Goal: Transaction & Acquisition: Purchase product/service

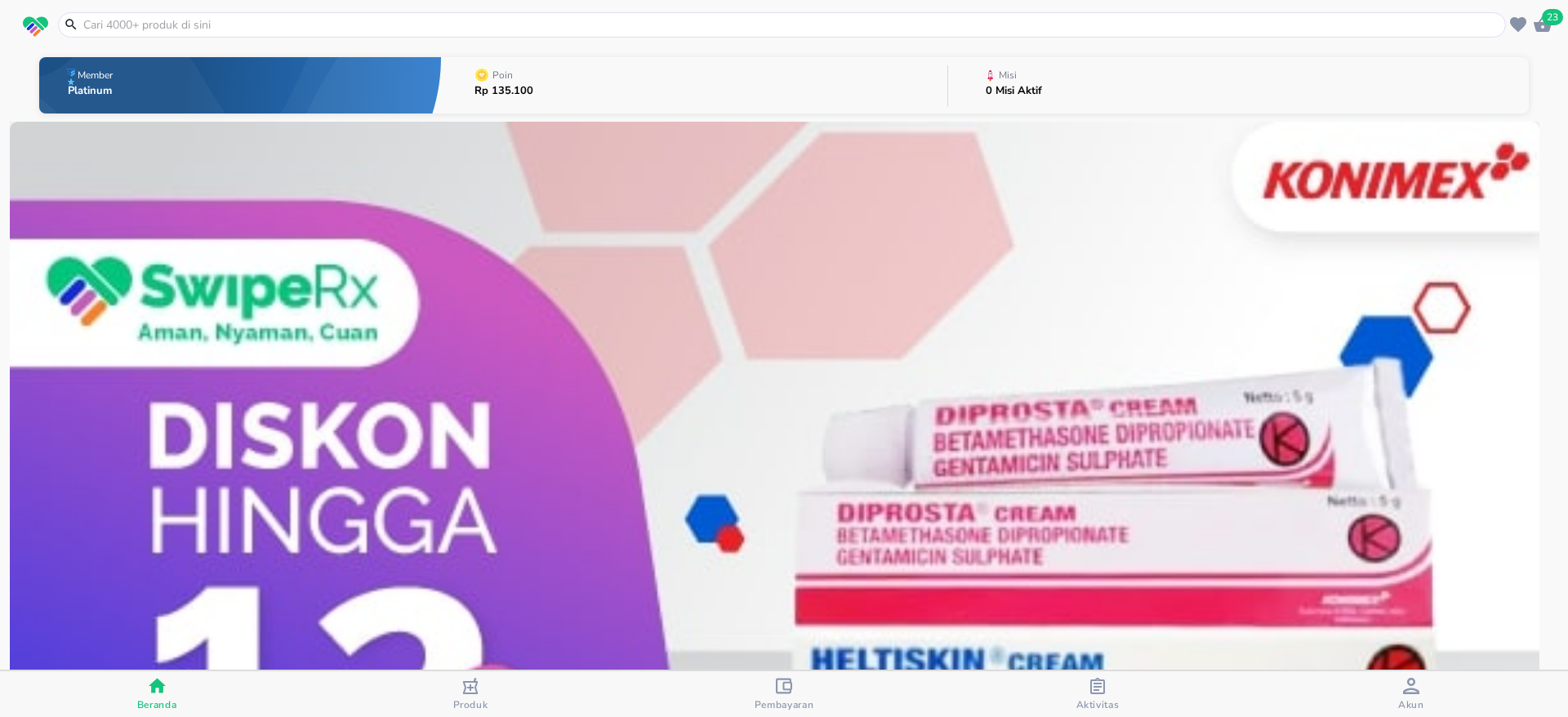
click at [1417, 693] on div "button" at bounding box center [1412, 688] width 17 height 20
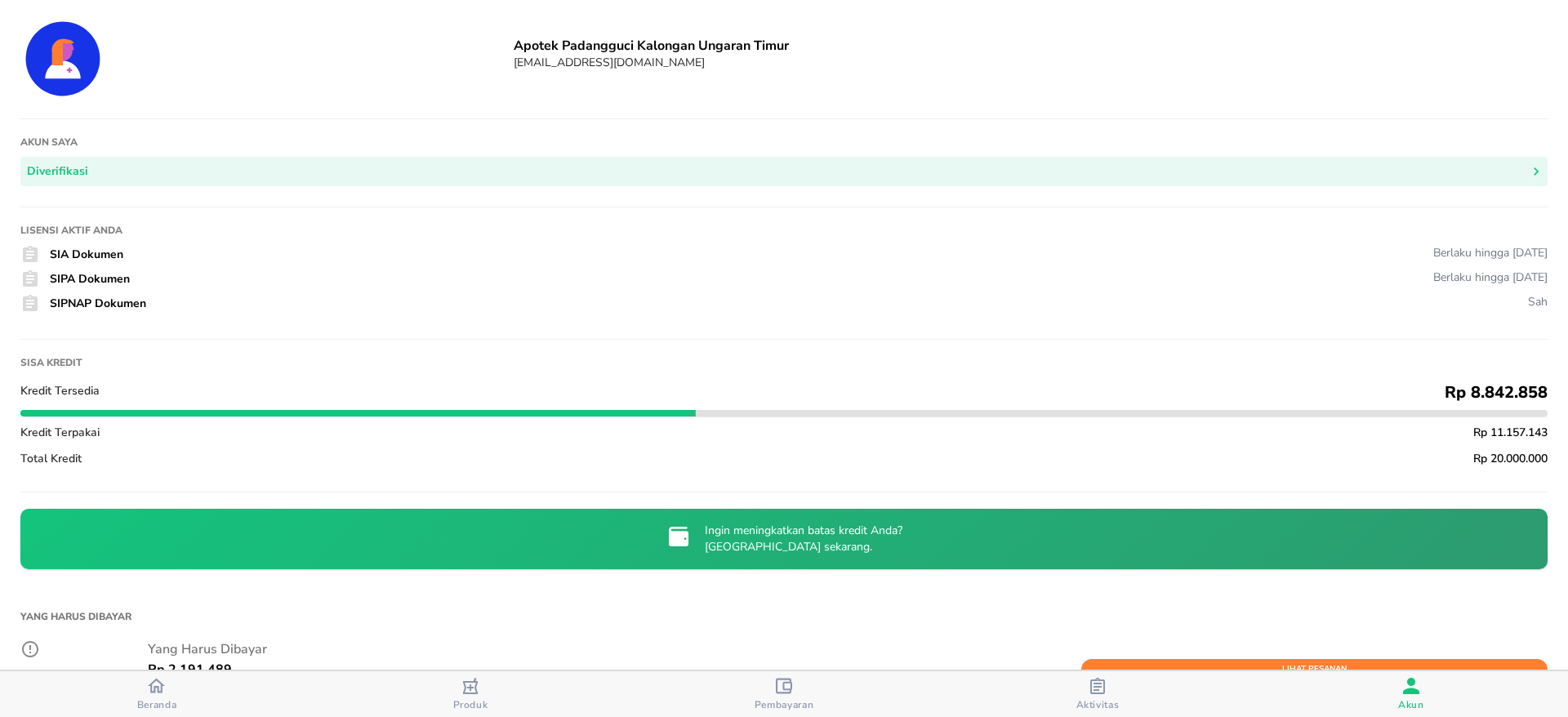
click at [160, 700] on span "Beranda" at bounding box center [157, 704] width 40 height 13
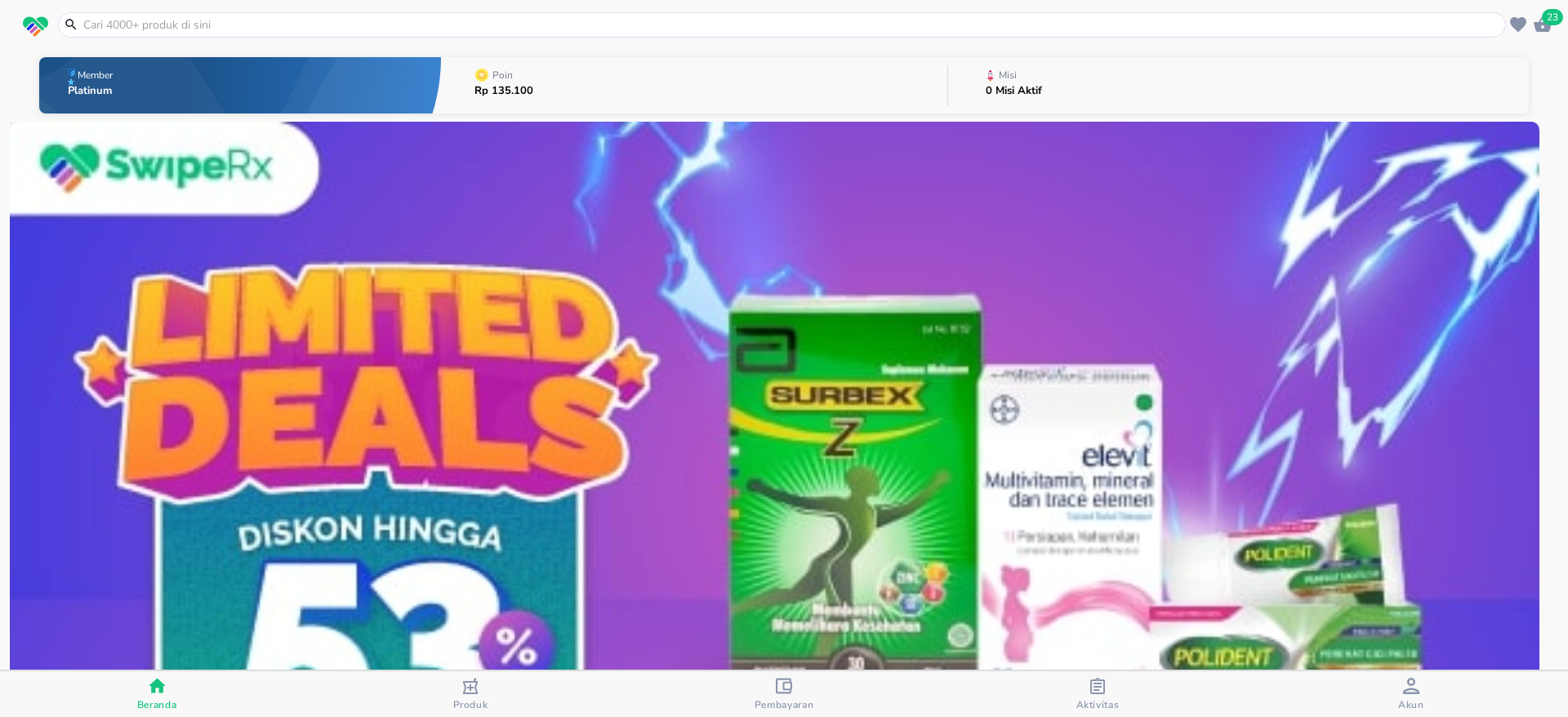
click at [1542, 13] on div "23" at bounding box center [1542, 24] width 24 height 24
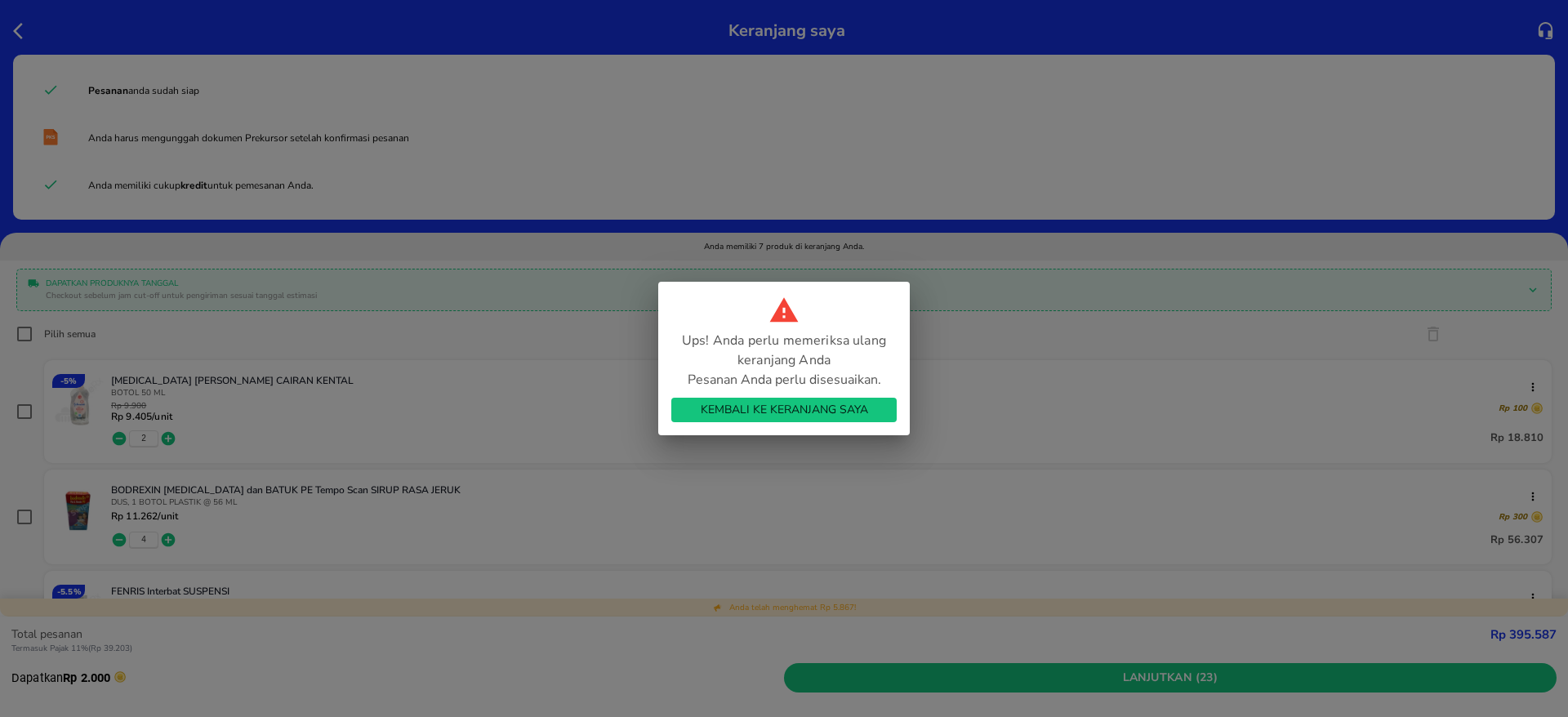
click at [784, 415] on span "Kembali ke Keranjang Saya" at bounding box center [784, 410] width 199 height 20
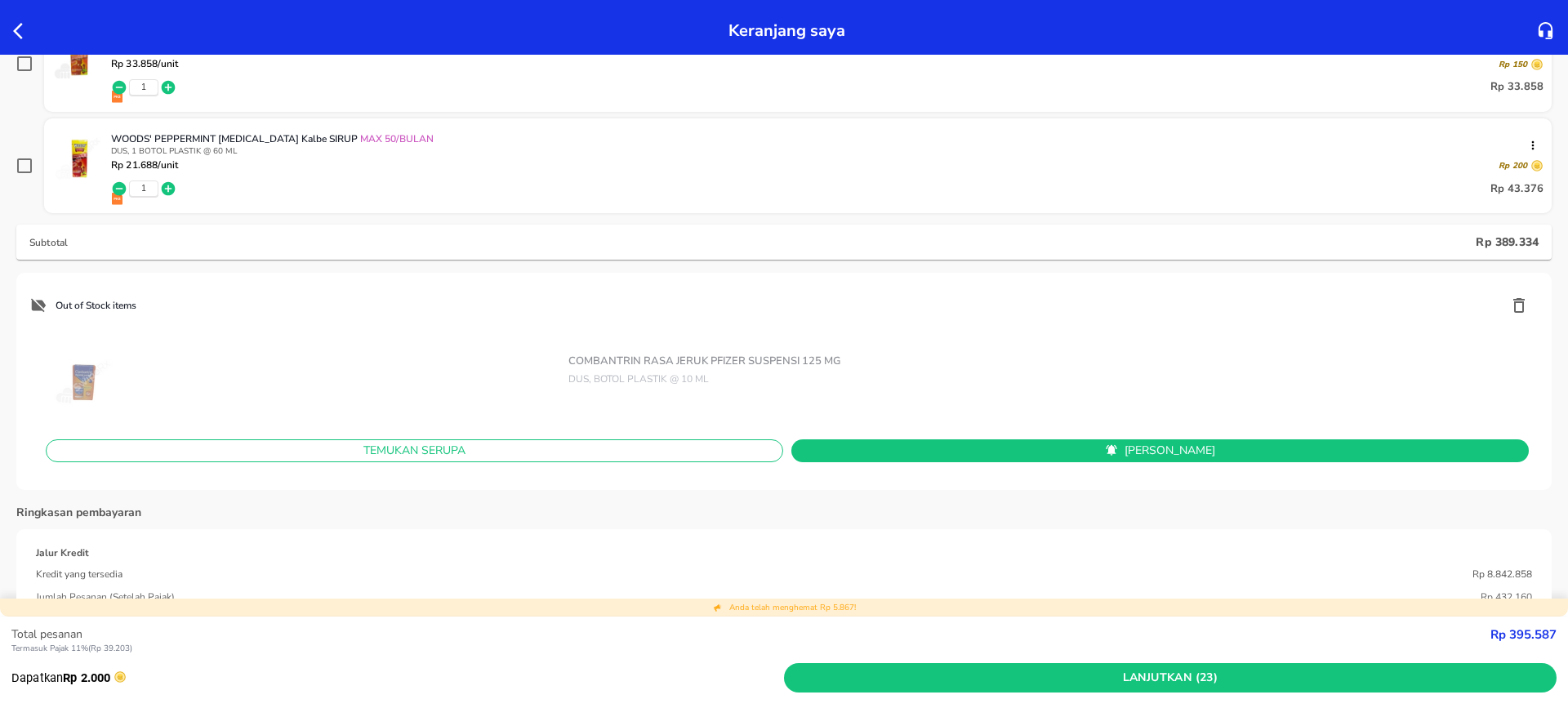
scroll to position [735, 0]
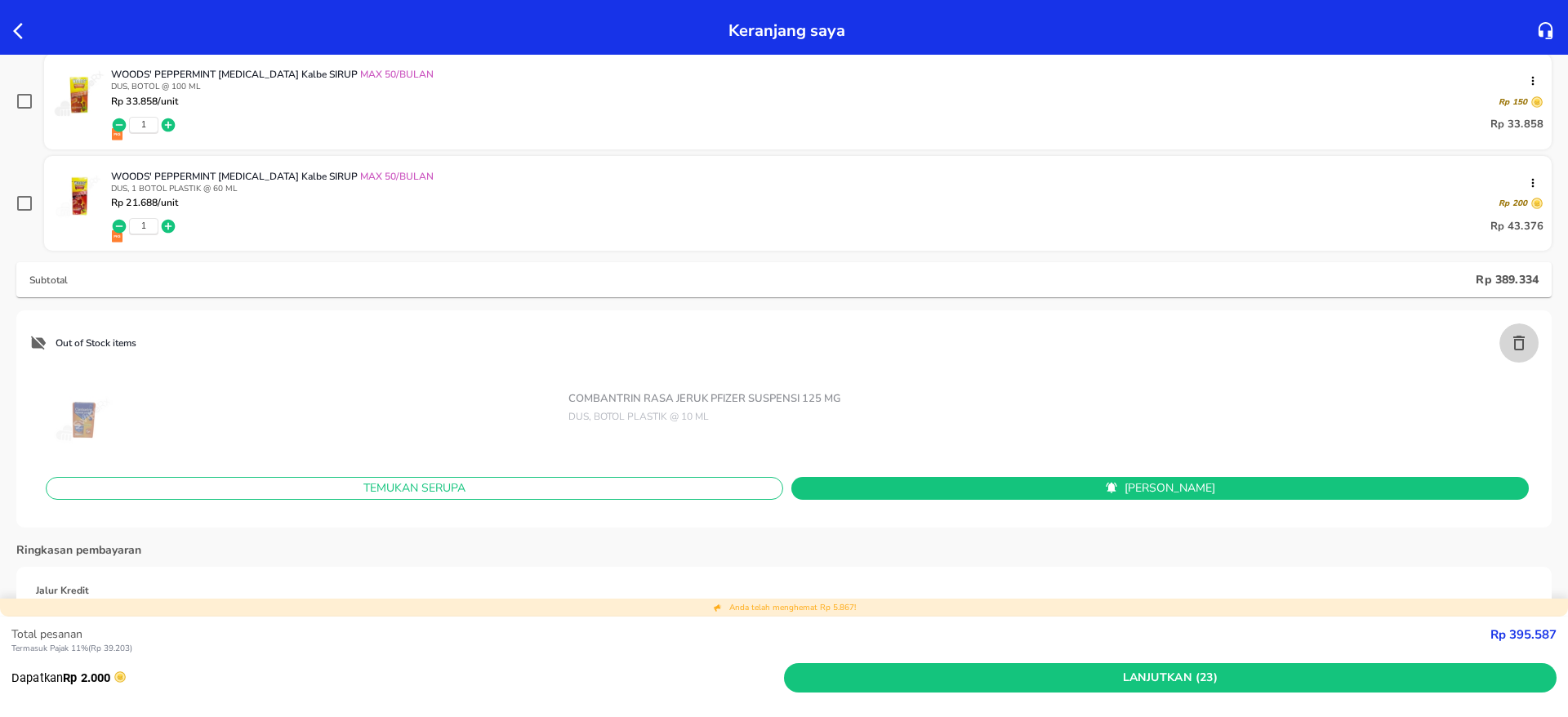
click at [1509, 341] on icon "button" at bounding box center [1518, 342] width 19 height 19
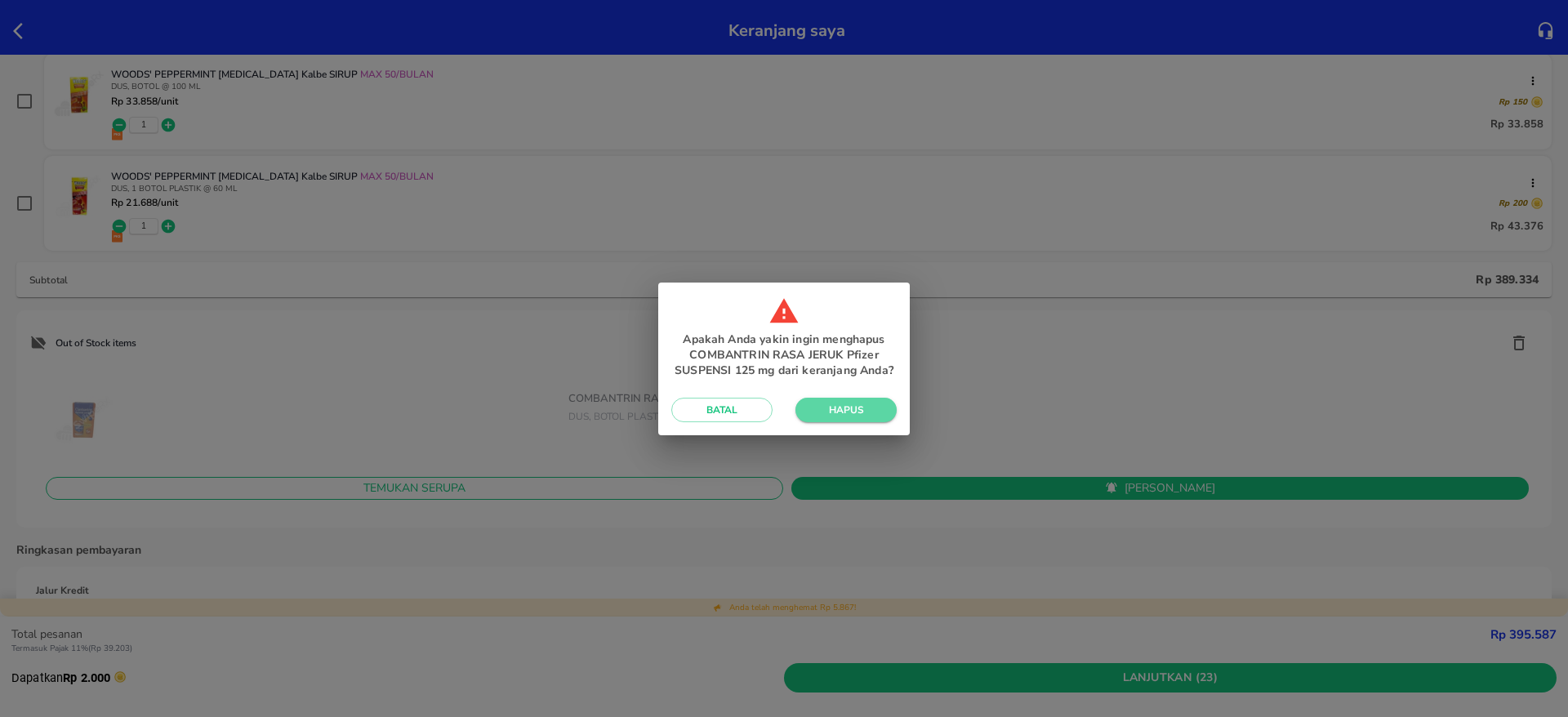
click at [835, 411] on span "Hapus" at bounding box center [846, 410] width 75 height 13
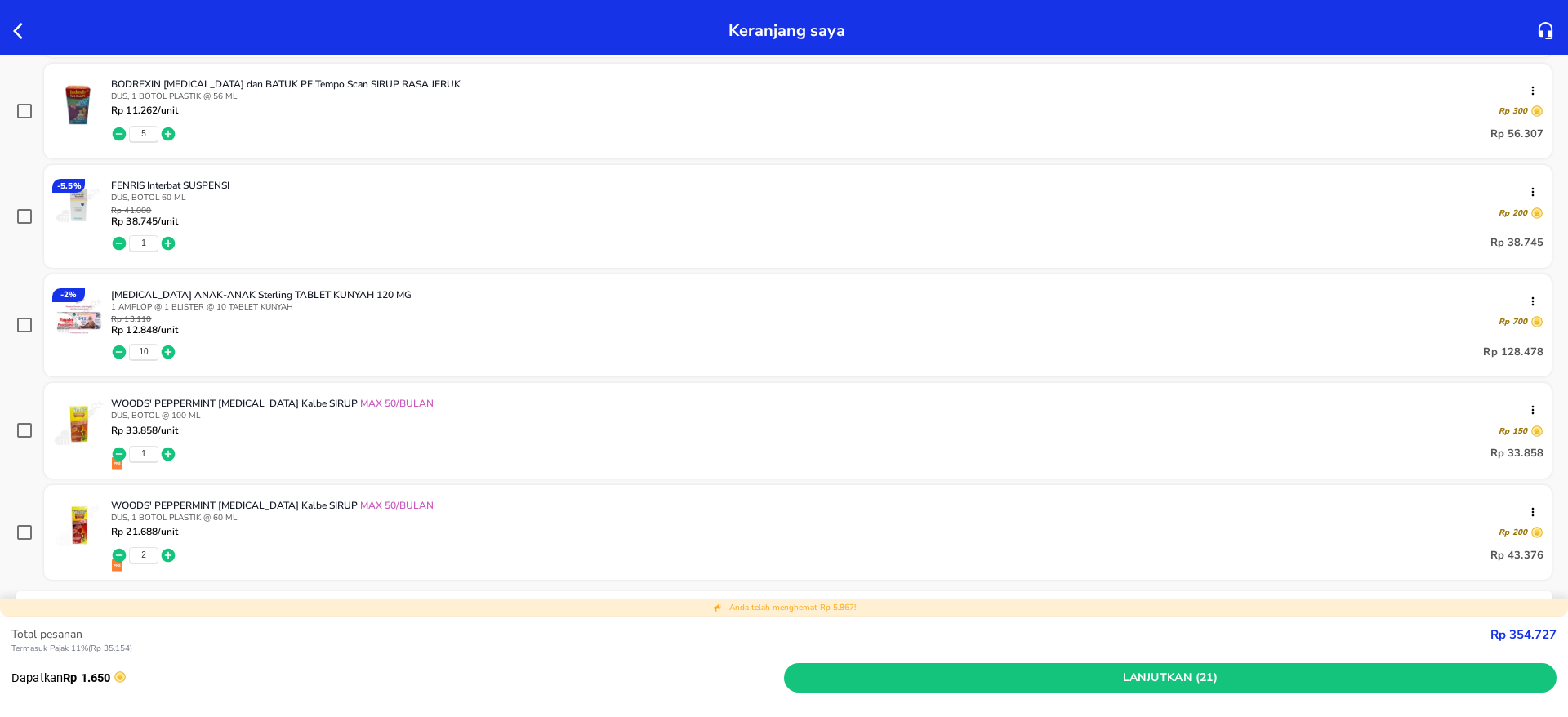
scroll to position [367, 0]
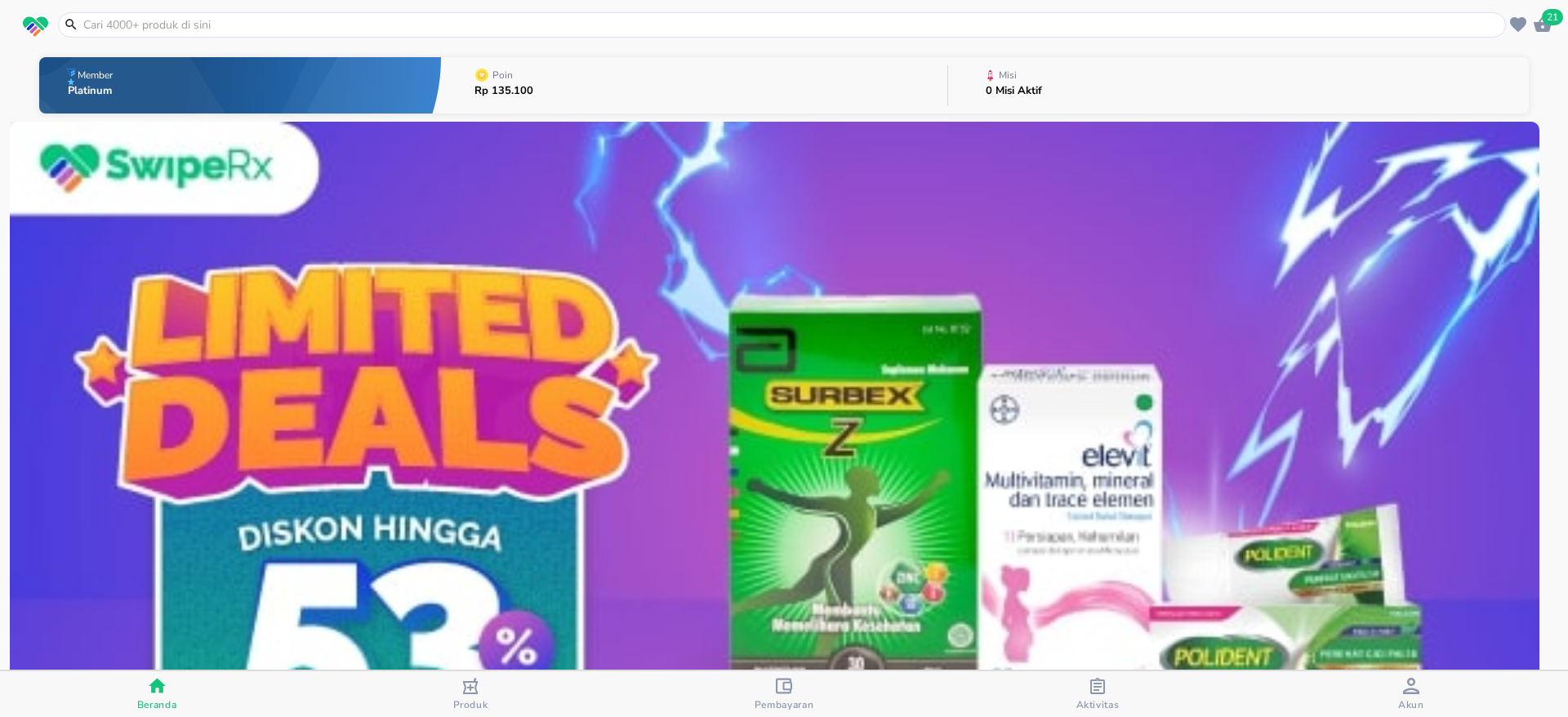
click at [1099, 693] on icon "button" at bounding box center [1098, 686] width 15 height 17
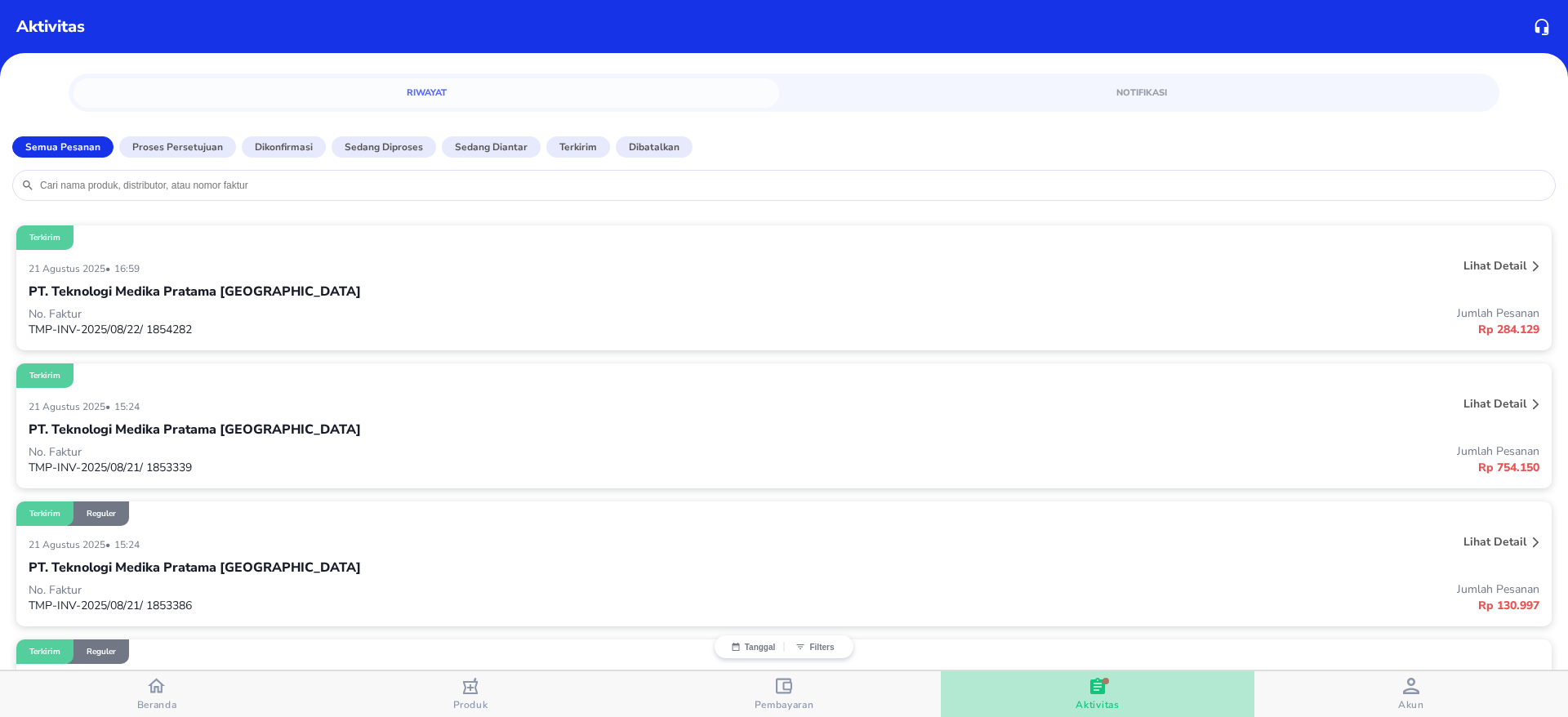
click at [1099, 693] on icon "button" at bounding box center [1098, 686] width 15 height 17
